Goal: Task Accomplishment & Management: Complete application form

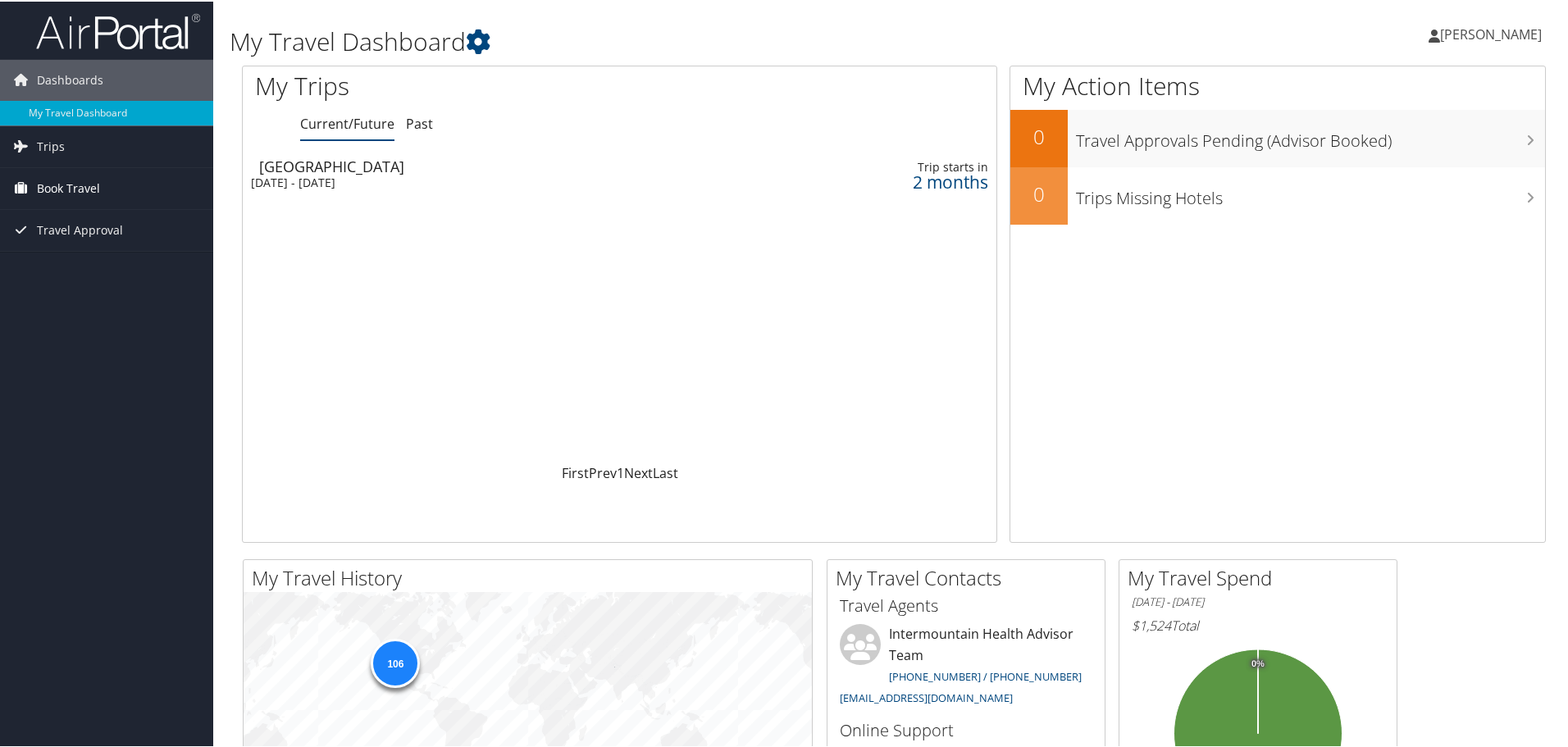
click at [74, 184] on span "Book Travel" at bounding box center [68, 187] width 63 height 41
click at [109, 266] on link "Book/Manage Online Trips" at bounding box center [106, 269] width 213 height 25
click at [105, 215] on link "Agent Booking Request" at bounding box center [106, 220] width 213 height 25
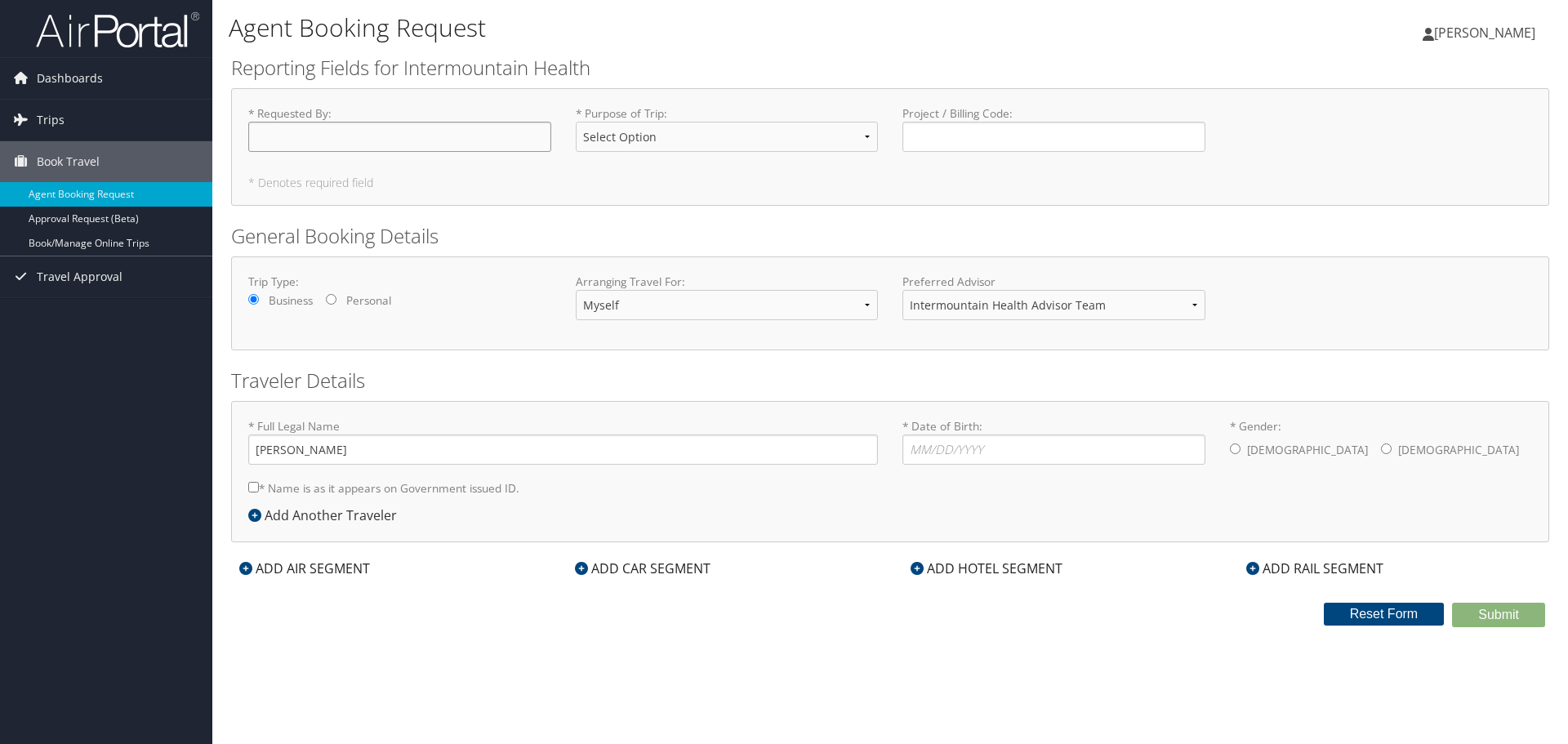
click at [338, 147] on input "* Requested By : Required" at bounding box center [400, 136] width 303 height 30
type input "[PERSON_NAME]"
click at [626, 148] on select "Select Option 3rd Party Reimbursable Business CME Conf or Education Groups Pers…" at bounding box center [727, 136] width 303 height 30
select select "Conf or Education"
click at [575, 121] on select "Select Option 3rd Party Reimbursable Business CME Conf or Education Groups Pers…" at bounding box center [727, 136] width 303 height 30
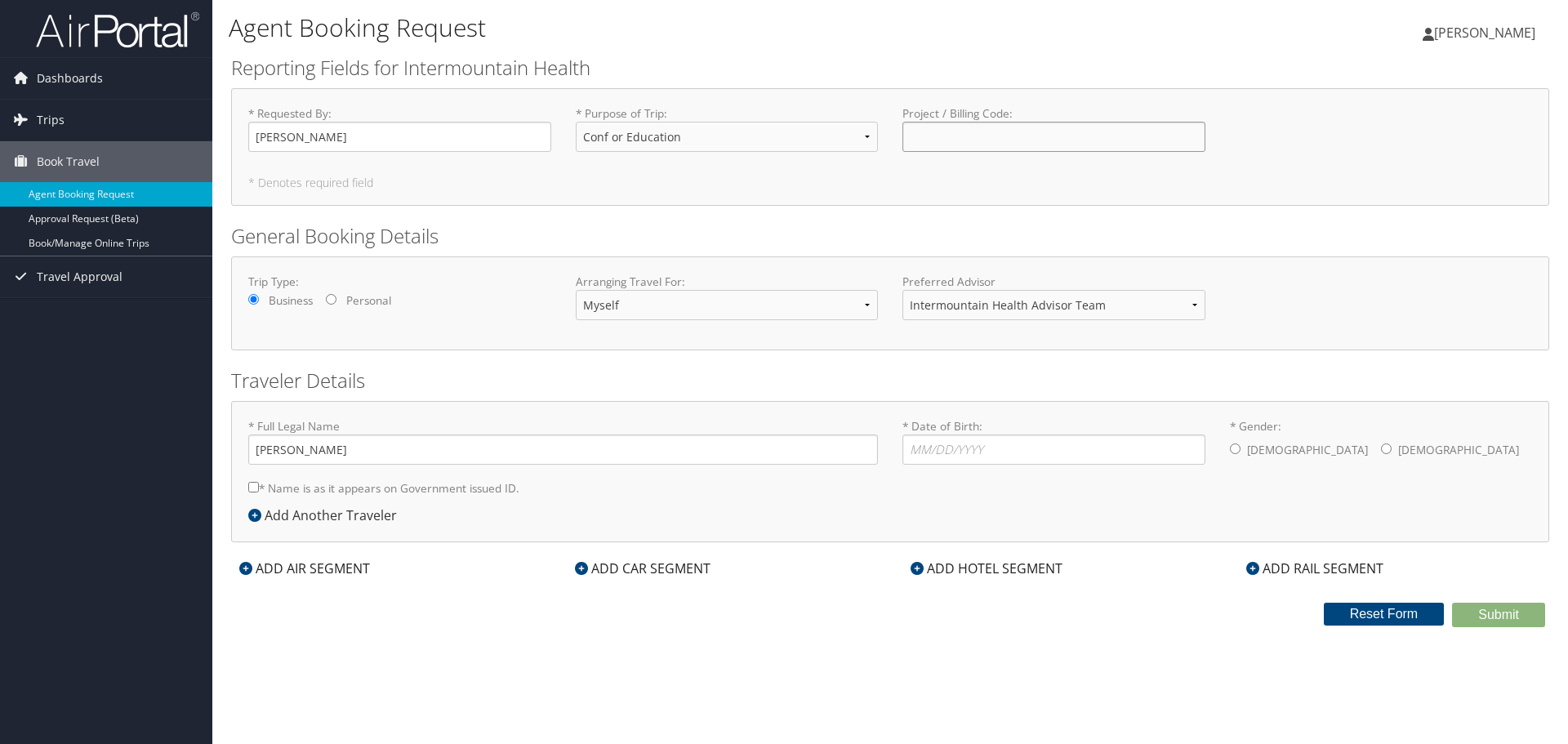
click at [989, 135] on input "Project / Billing Code : Required" at bounding box center [1054, 136] width 303 height 30
type input "1400020101"
click at [661, 303] on select "Myself Another Traveler Guest Traveler" at bounding box center [727, 305] width 303 height 30
select select "another"
click at [575, 290] on select "Myself Another Traveler Guest Traveler" at bounding box center [727, 305] width 303 height 30
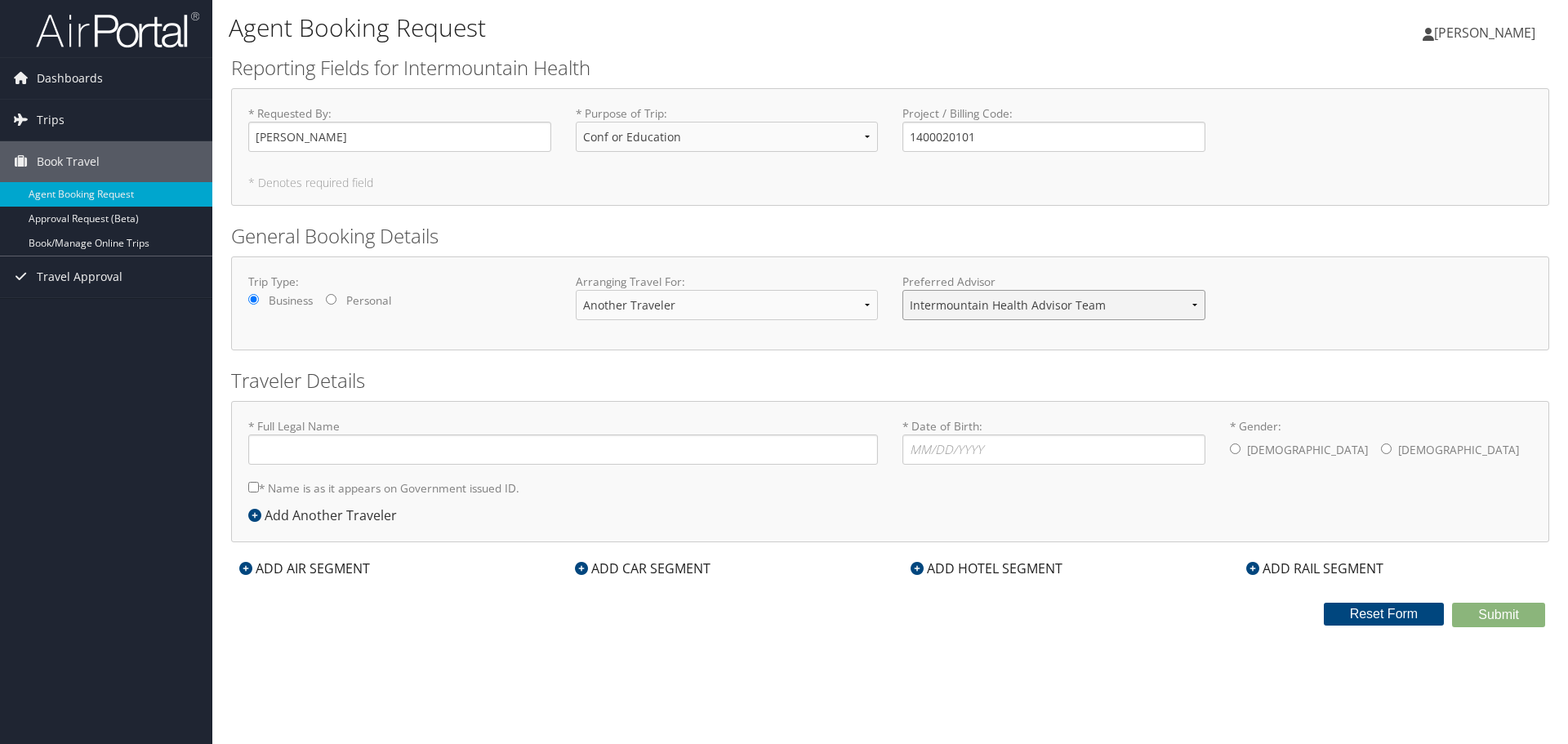
click at [1081, 309] on select "Intermountain Health Advisor Team" at bounding box center [1054, 305] width 303 height 30
click at [1069, 364] on form "Reporting Fields for Intermountain Health * Requested By : [PERSON_NAME] Requir…" at bounding box center [890, 340] width 1318 height 573
click at [356, 451] on input "* Full Legal Name" at bounding box center [563, 449] width 629 height 30
click at [255, 515] on icon at bounding box center [255, 515] width 13 height 13
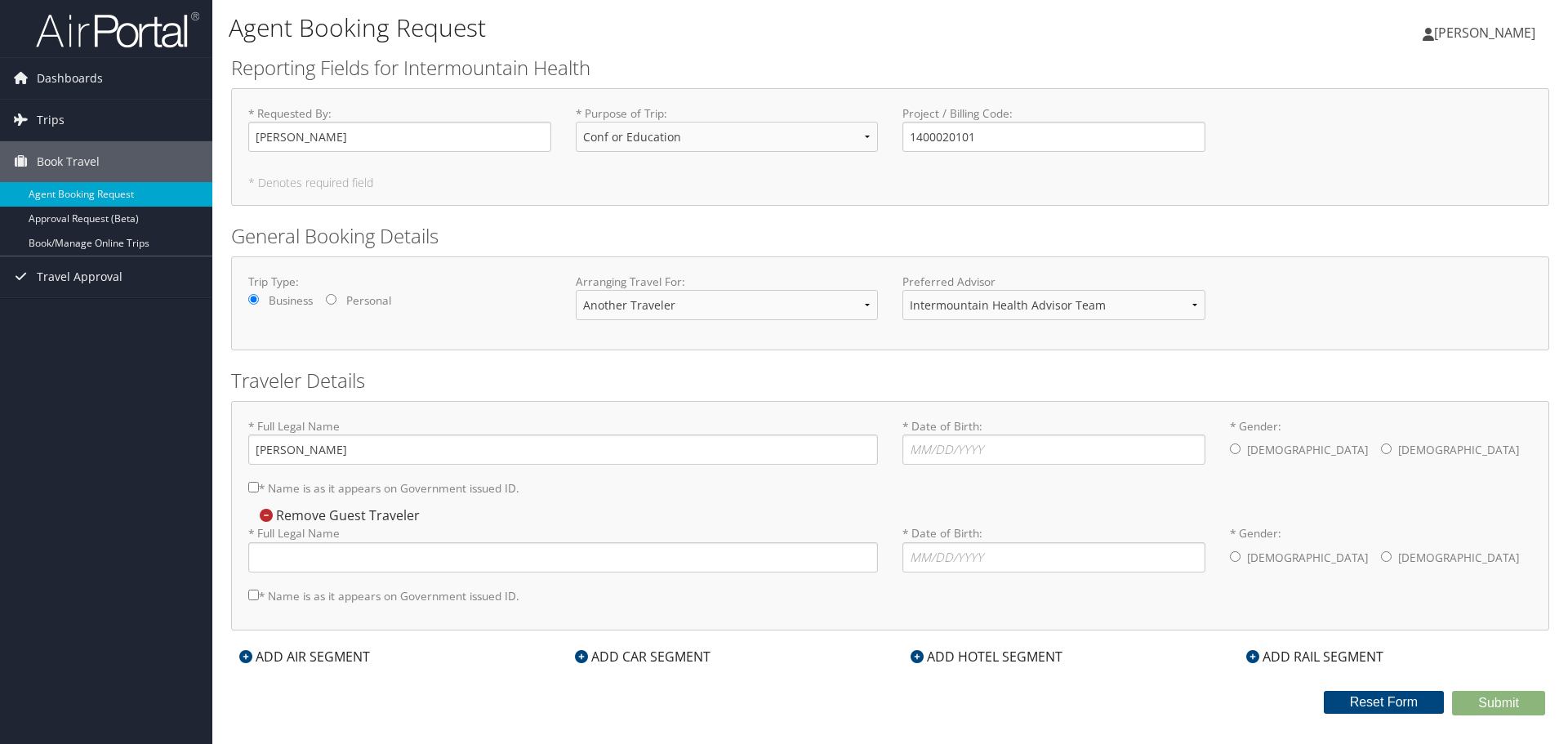
click at [268, 516] on icon at bounding box center [266, 515] width 13 height 13
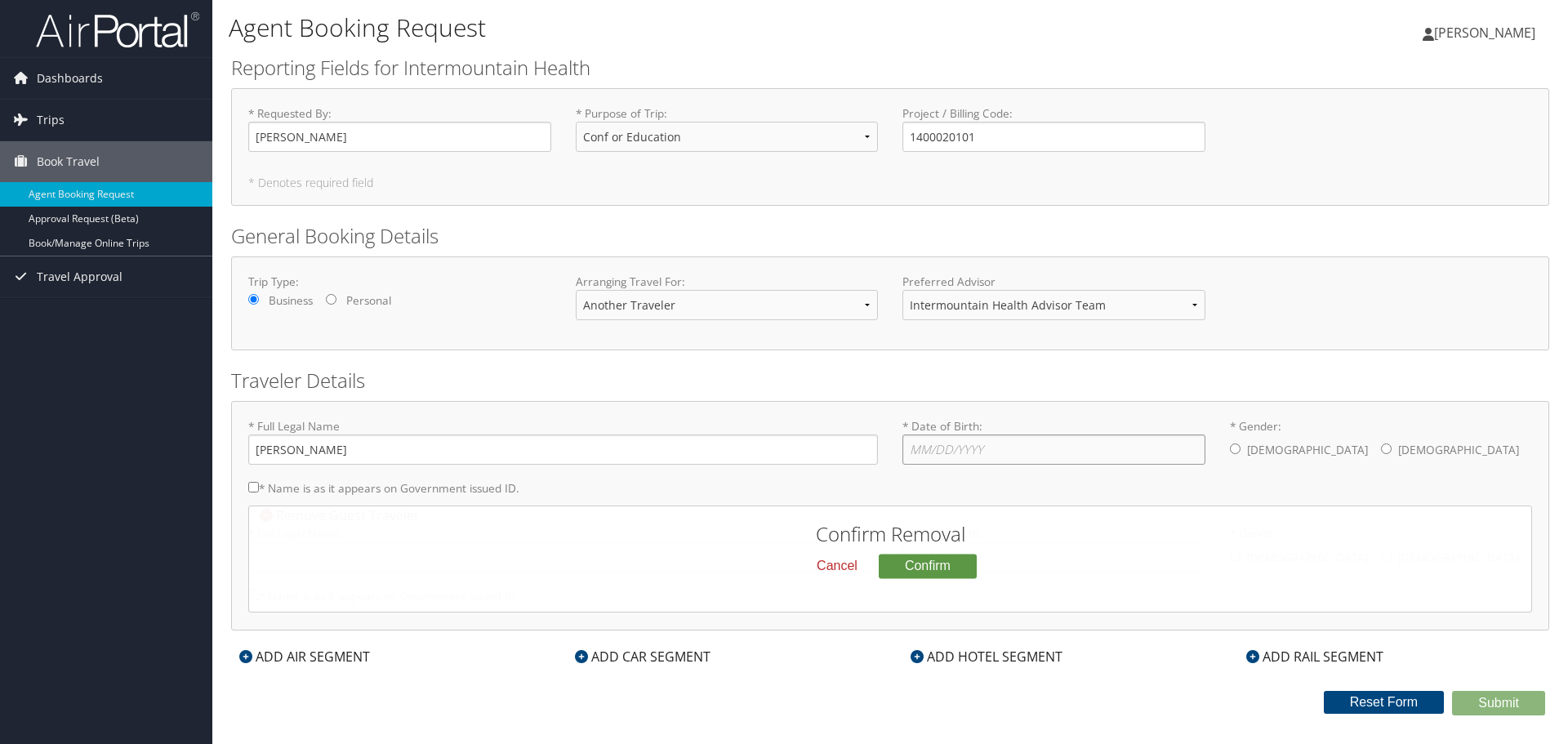
click at [921, 453] on input "* Date of Birth: Invalid Date" at bounding box center [1054, 449] width 303 height 30
click at [250, 449] on input "[PERSON_NAME]" at bounding box center [563, 449] width 629 height 30
type input "[PERSON_NAME] [PERSON_NAME]"
click at [937, 459] on input "* Date of Birth: Invalid Date" at bounding box center [1054, 449] width 303 height 30
type input "[DATE]"
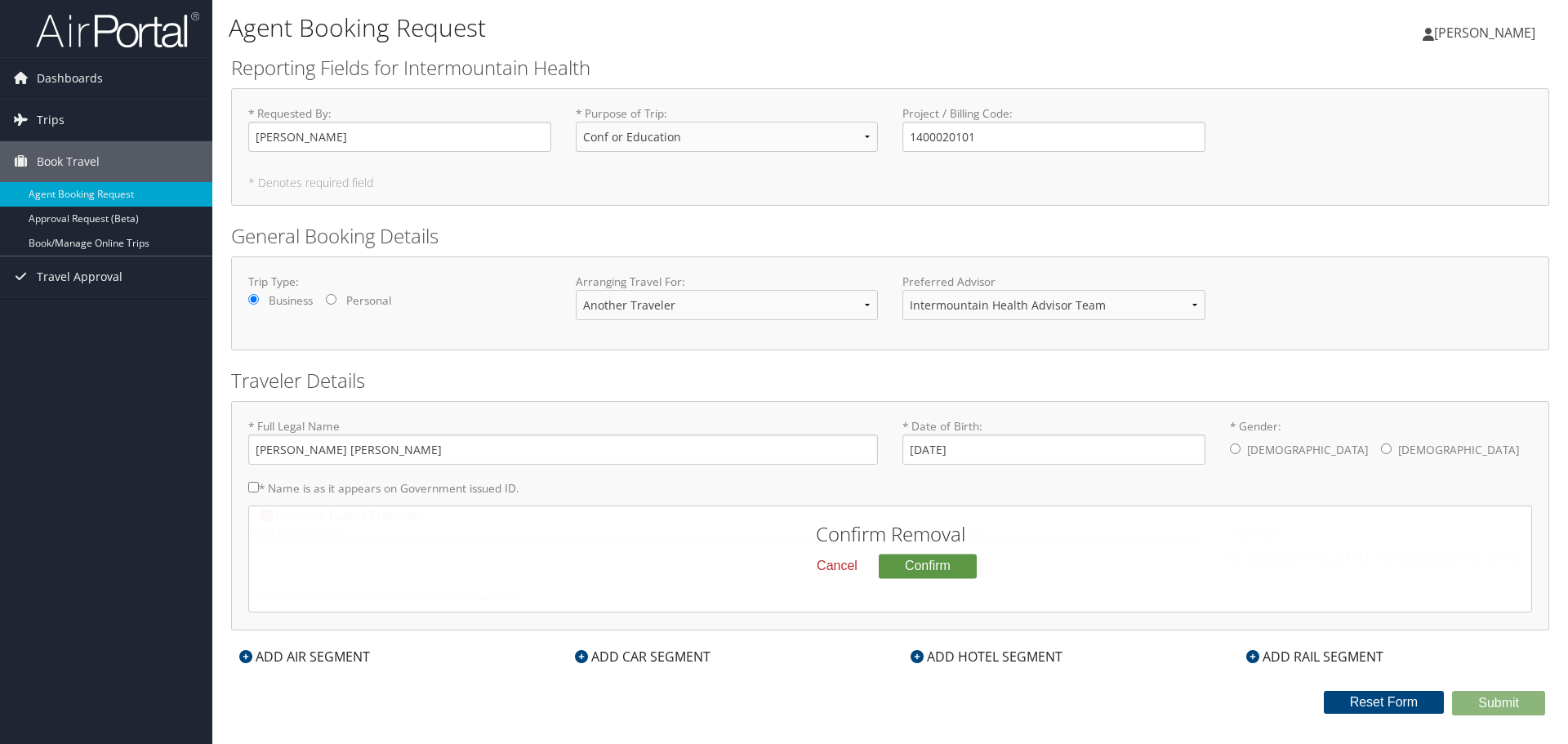
click at [1381, 448] on input "* Gender: [DEMOGRAPHIC_DATA] [DEMOGRAPHIC_DATA]" at bounding box center [1386, 448] width 11 height 11
radio input "true"
click at [908, 565] on button "Confirm" at bounding box center [928, 565] width 98 height 25
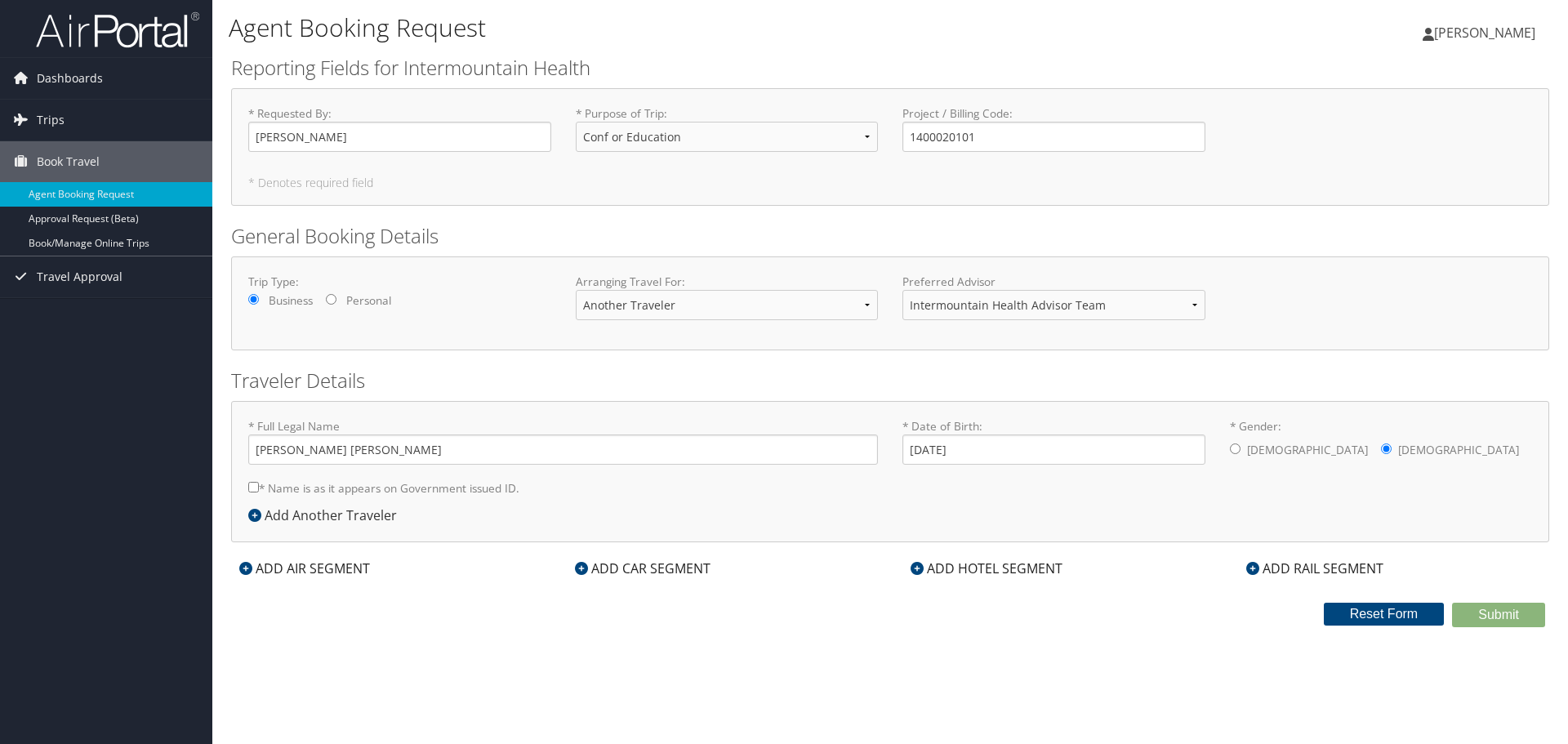
click at [919, 571] on icon at bounding box center [917, 568] width 13 height 13
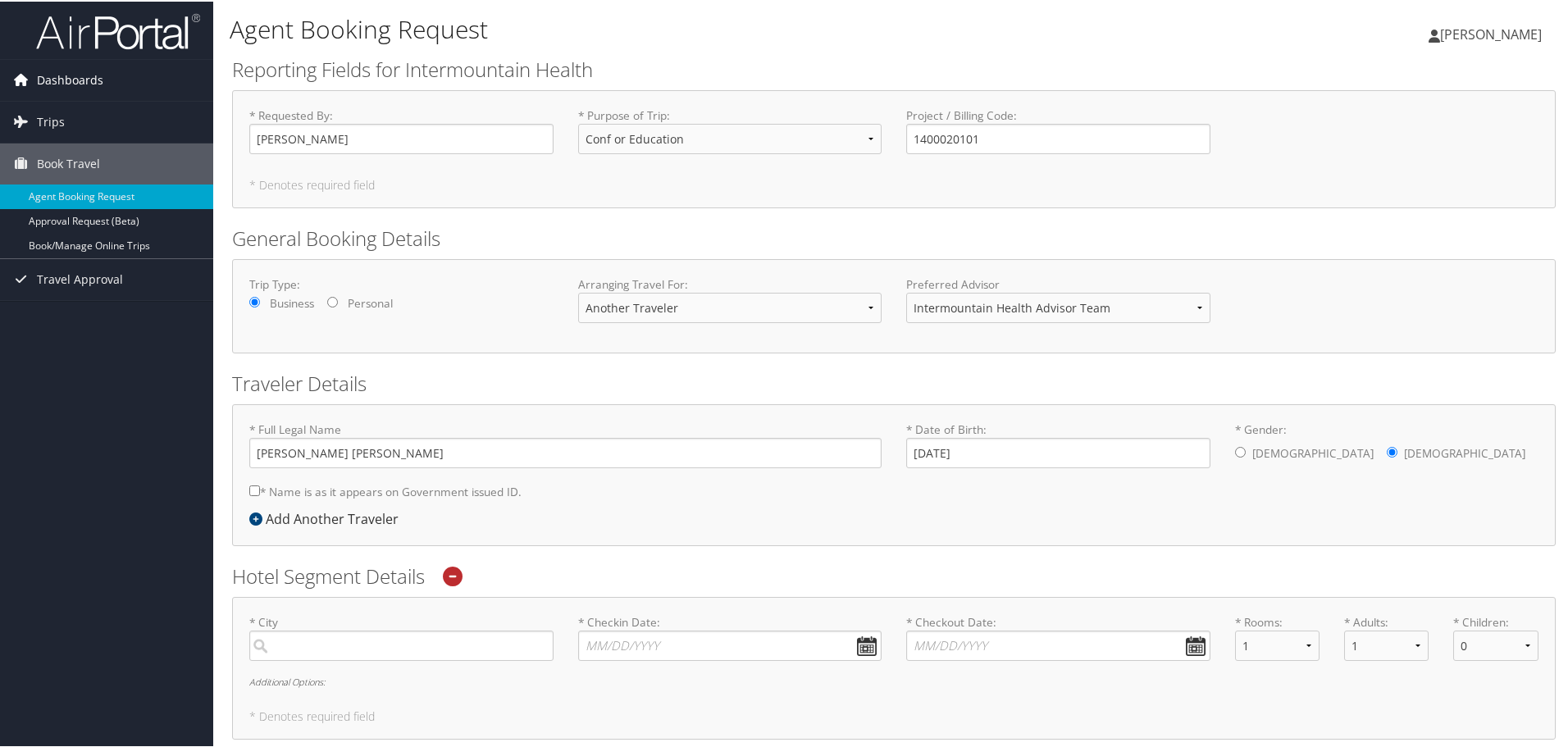
click at [110, 86] on link "Dashboards" at bounding box center [106, 79] width 213 height 41
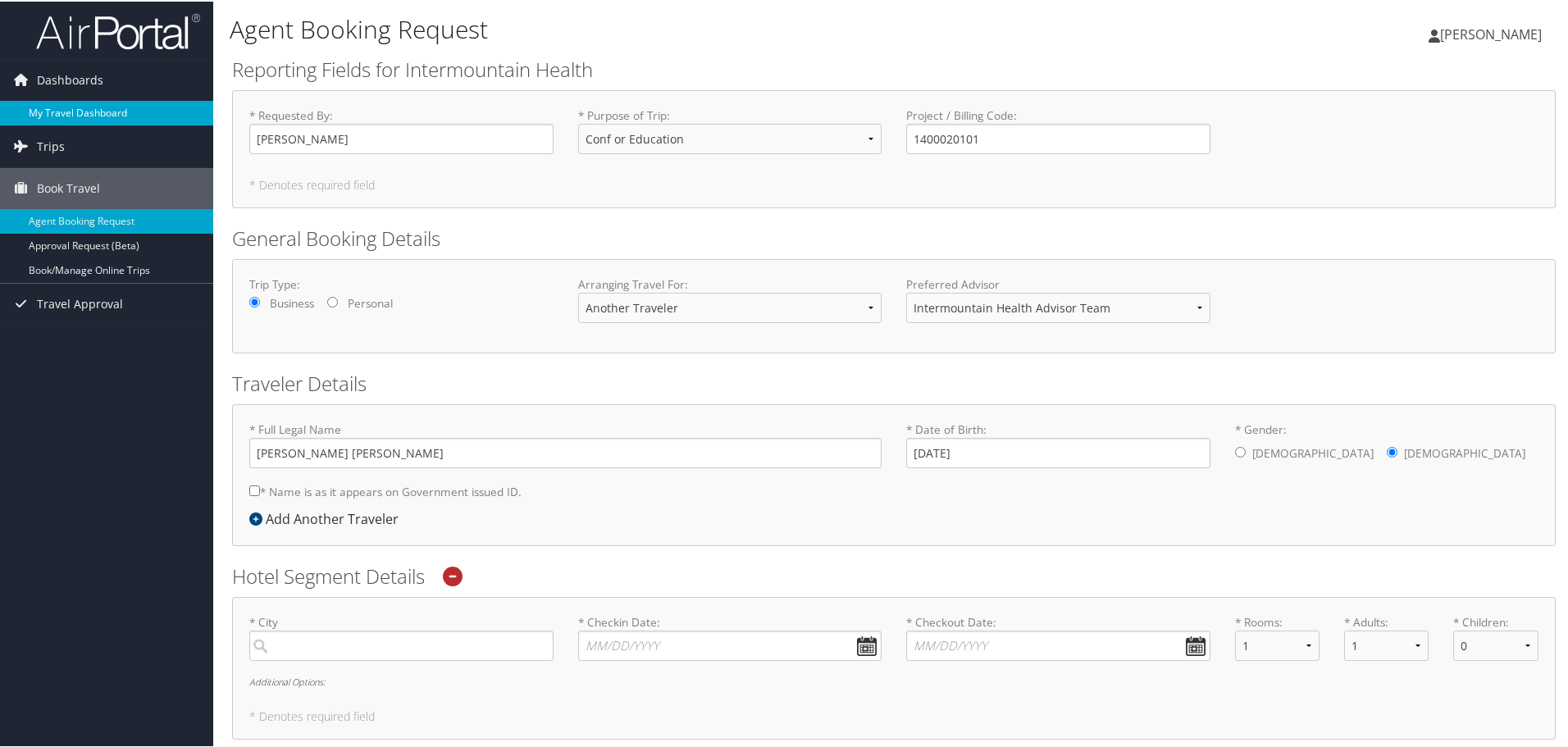
click at [69, 111] on link "My Travel Dashboard" at bounding box center [106, 112] width 213 height 25
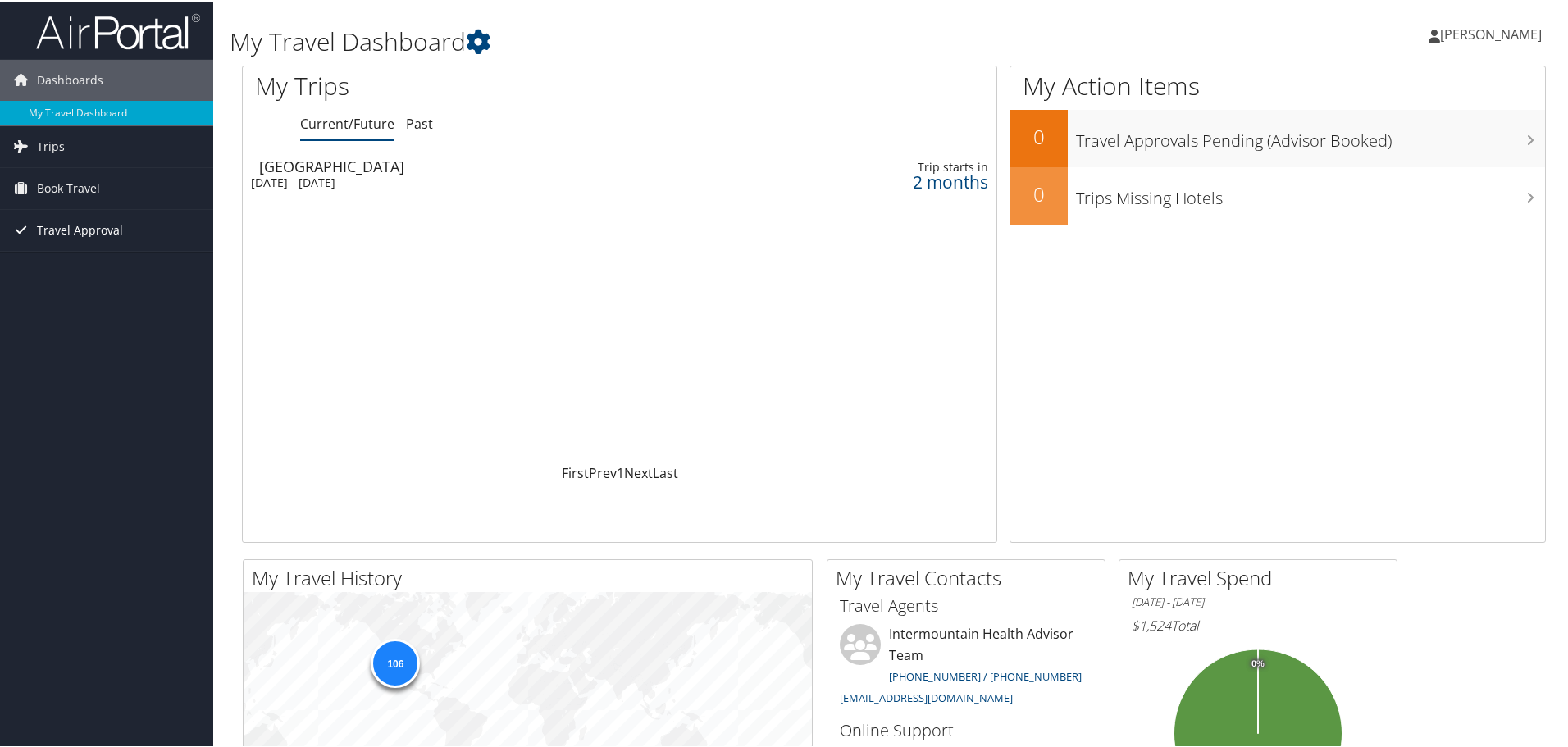
drag, startPoint x: 48, startPoint y: 191, endPoint x: 114, endPoint y: 217, distance: 70.9
click at [48, 191] on span "Book Travel" at bounding box center [68, 187] width 63 height 41
click at [106, 273] on link "Book/Manage Online Trips" at bounding box center [106, 269] width 213 height 25
